Goal: Information Seeking & Learning: Learn about a topic

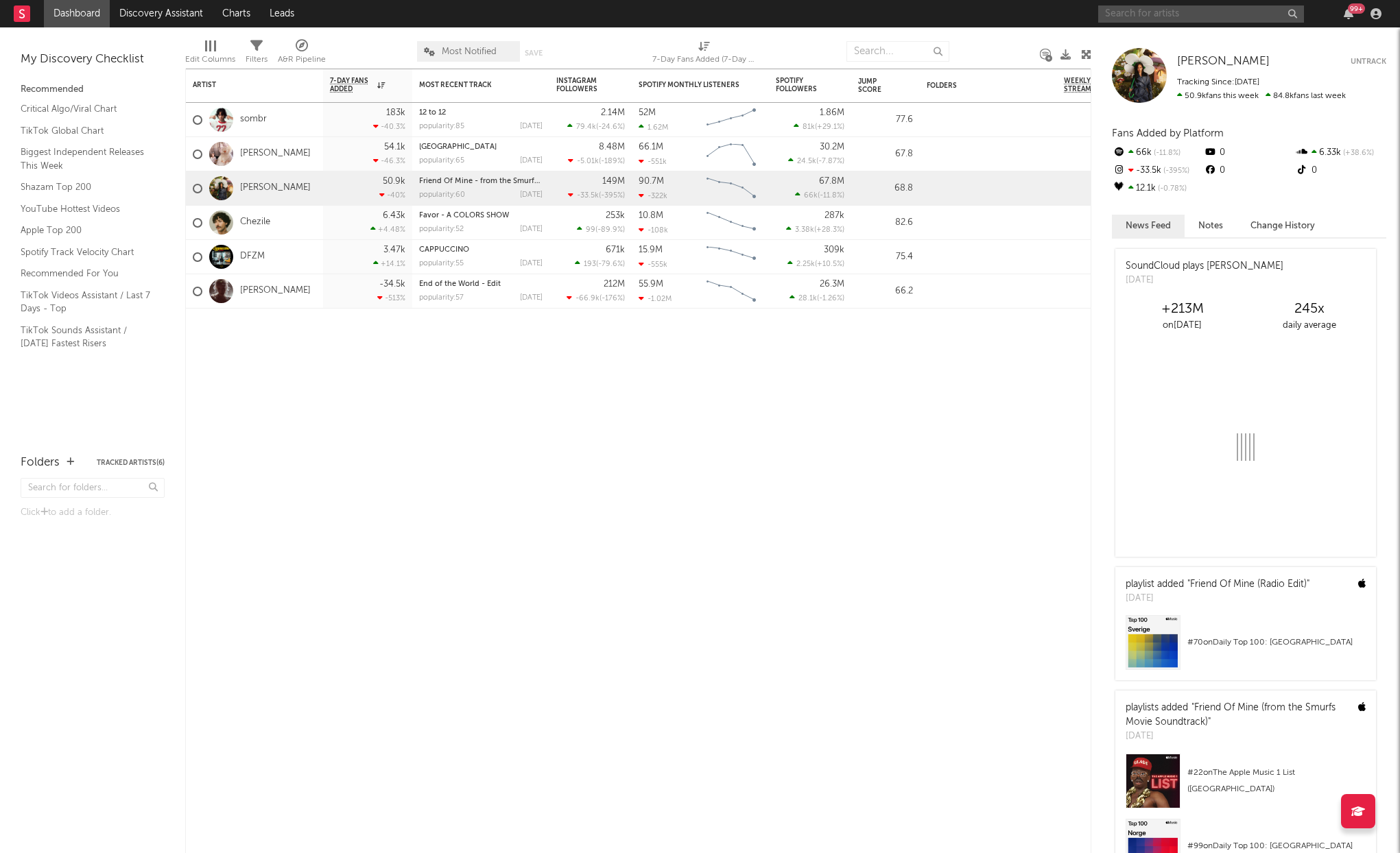
click at [1130, 18] on input "text" at bounding box center [1201, 14] width 205 height 18
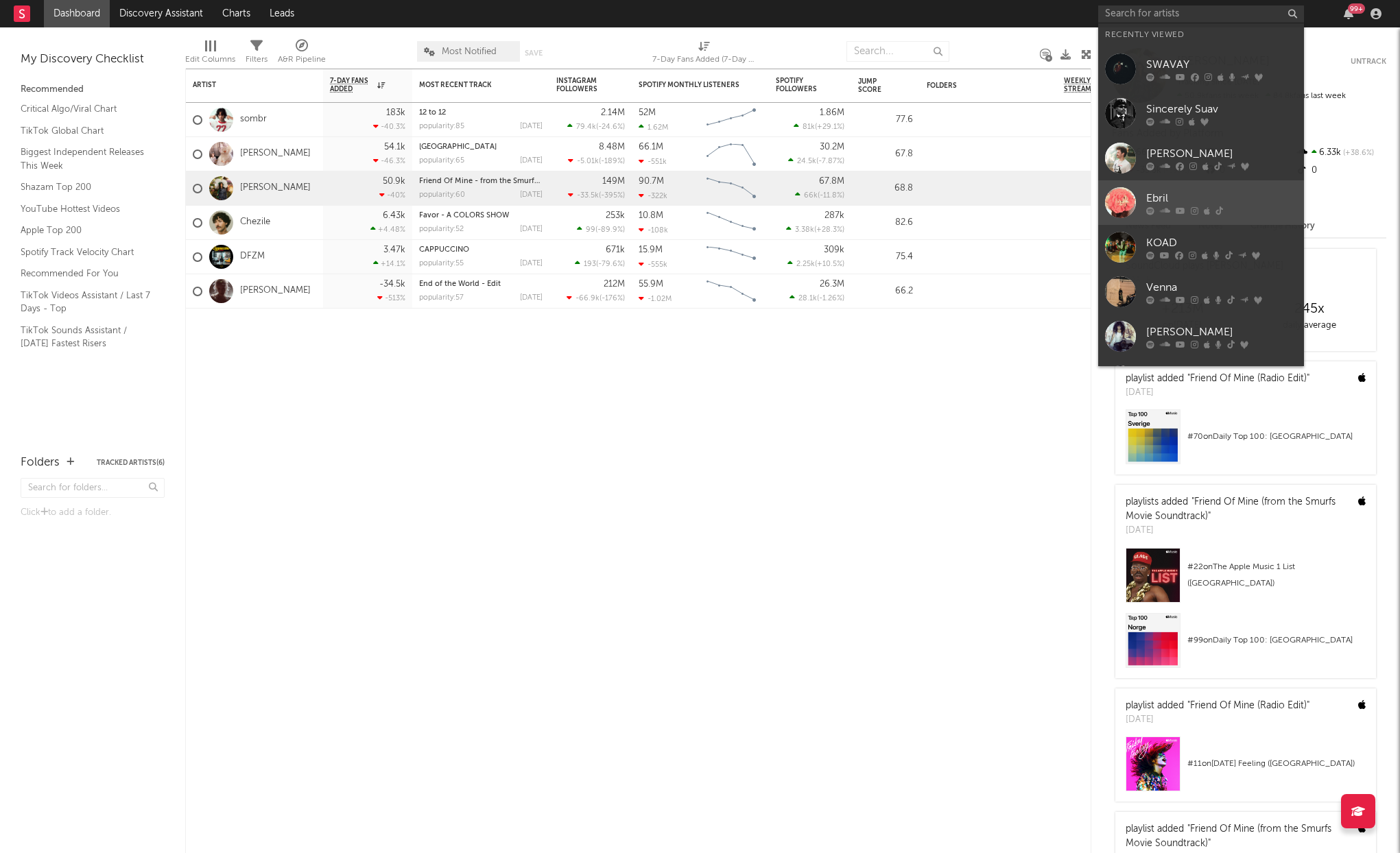
click at [1158, 188] on link "Ebril" at bounding box center [1201, 203] width 205 height 44
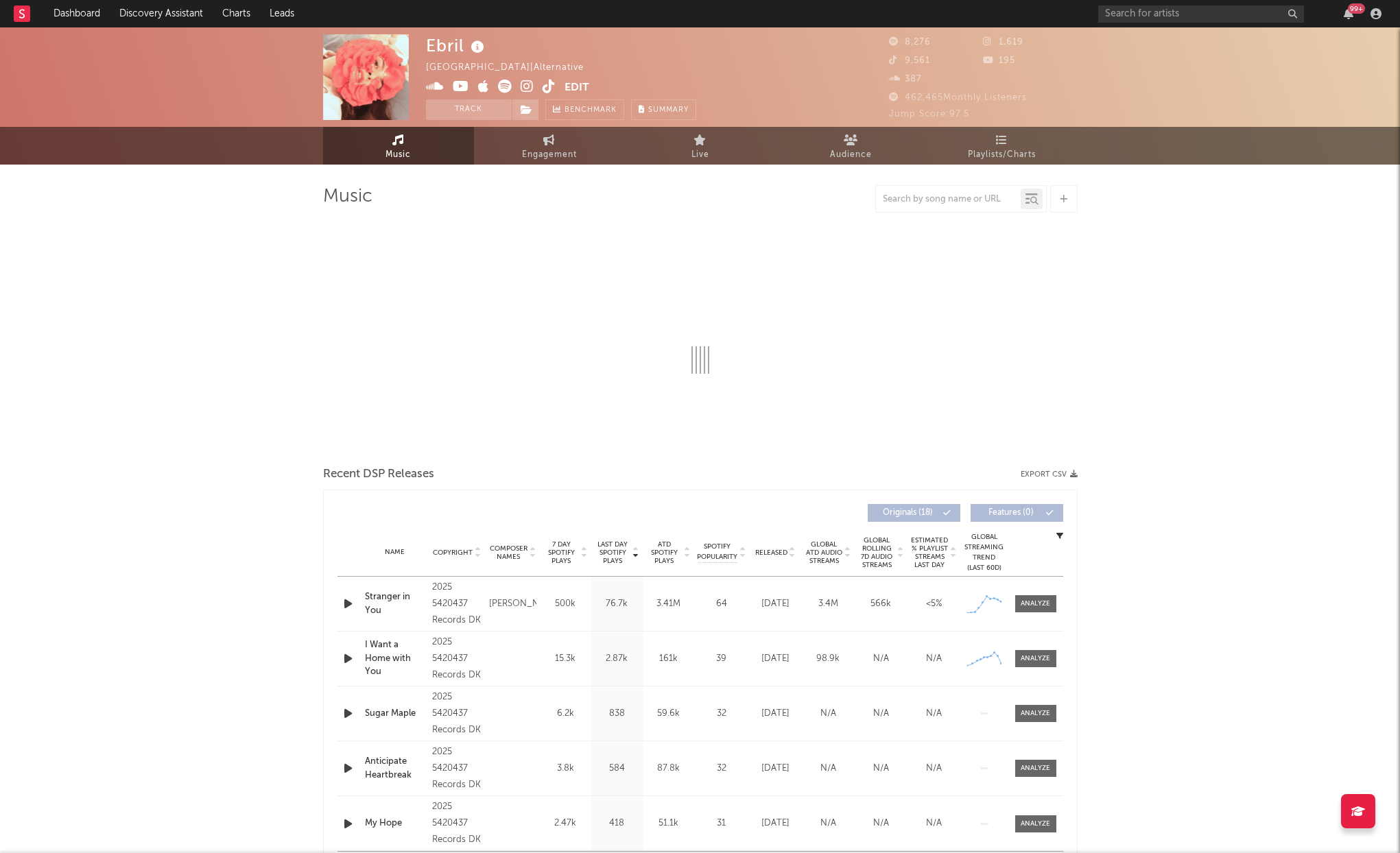
select select "1w"
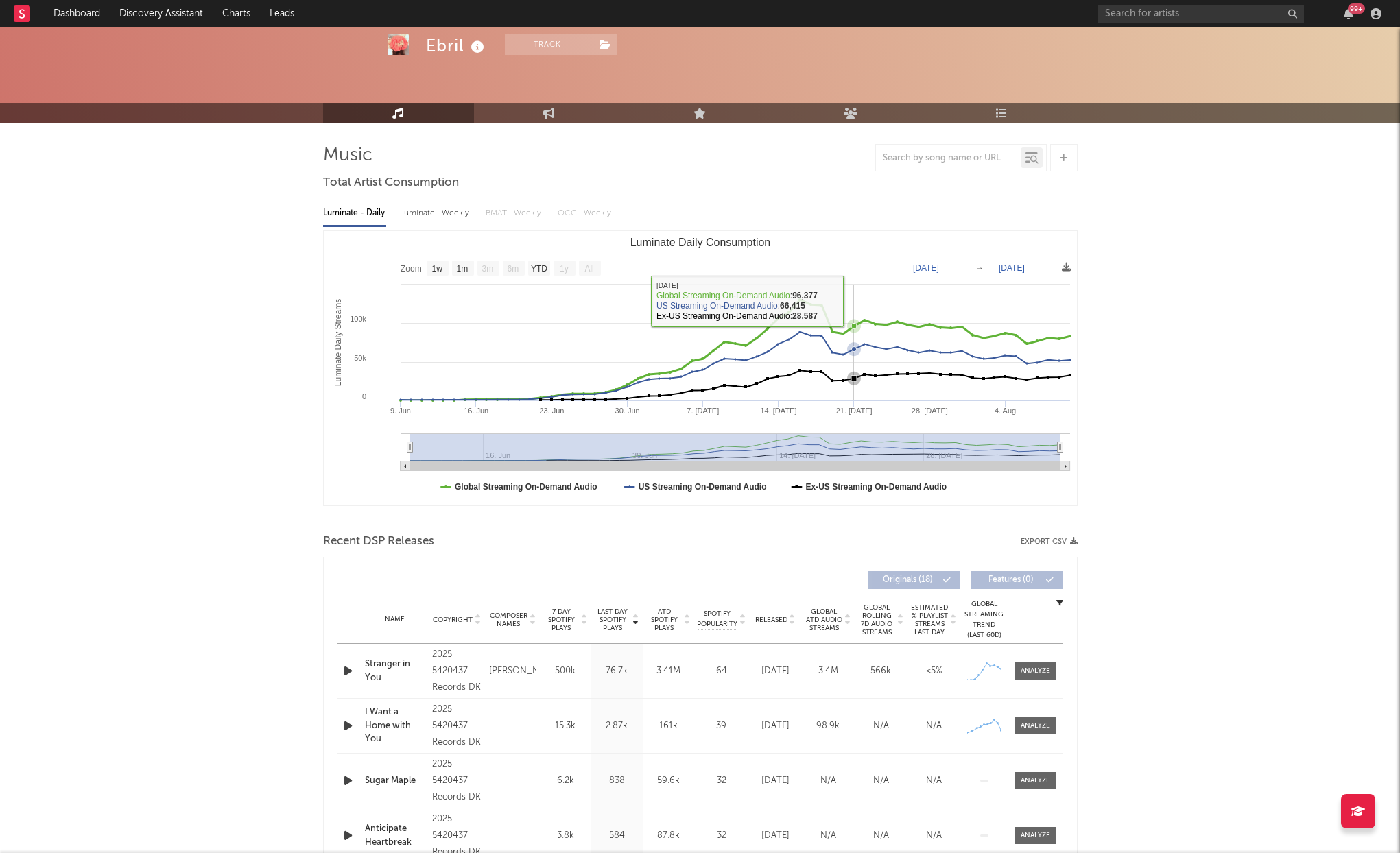
scroll to position [57, 0]
